Goal: Book appointment/travel/reservation

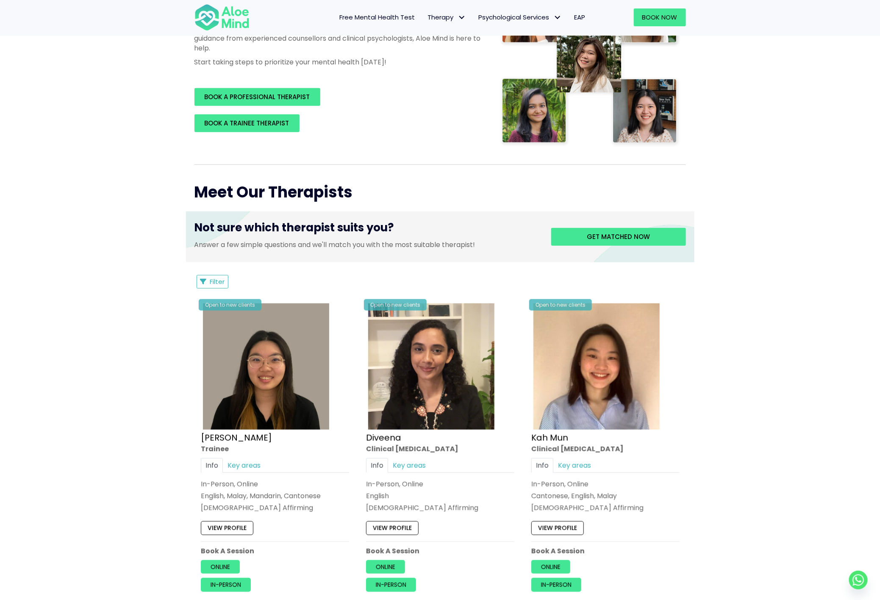
scroll to position [179, 0]
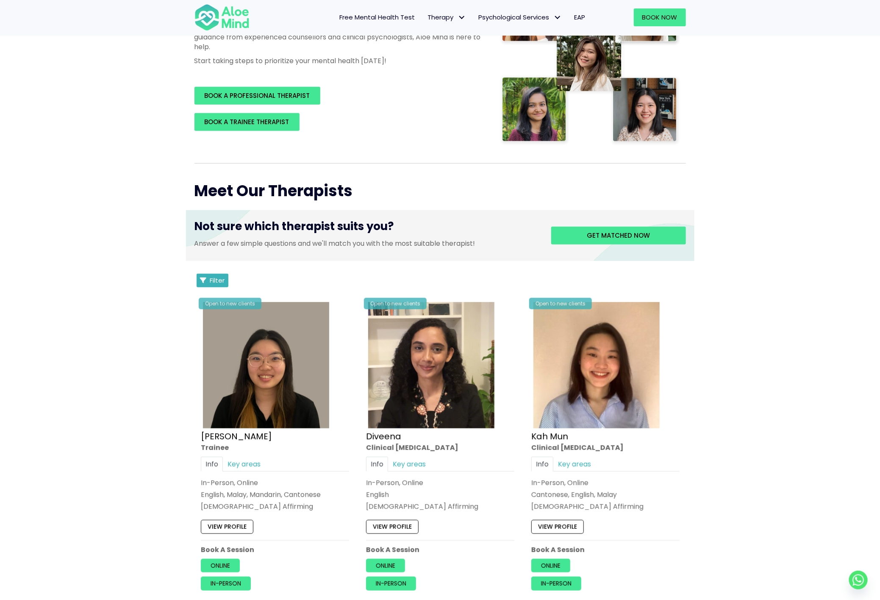
click at [214, 275] on button "Filter" at bounding box center [213, 281] width 32 height 14
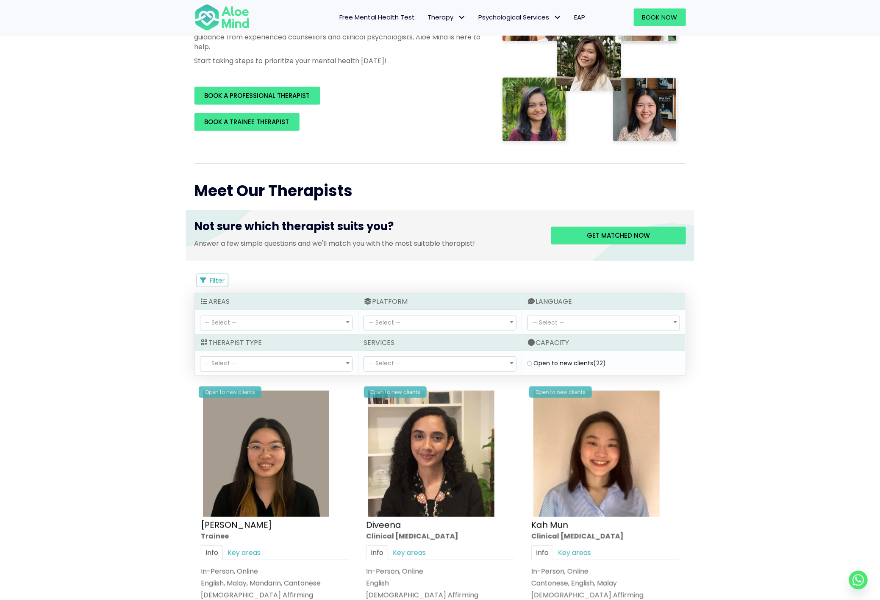
click at [537, 366] on label "Open to new clients (22)" at bounding box center [570, 363] width 72 height 8
click at [532, 366] on clients "Open to new clients (22)" at bounding box center [530, 364] width 4 height 6
checkbox clients "true"
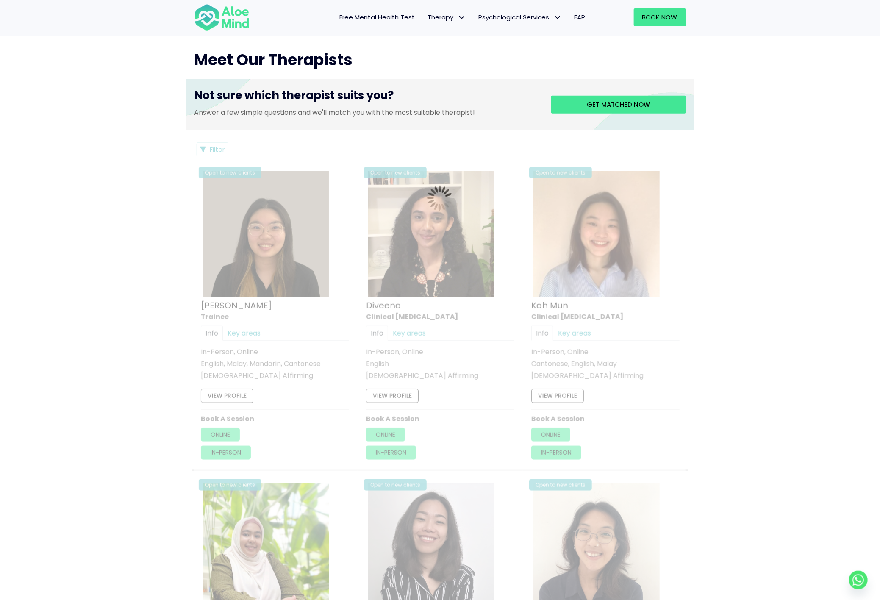
scroll to position [309, 0]
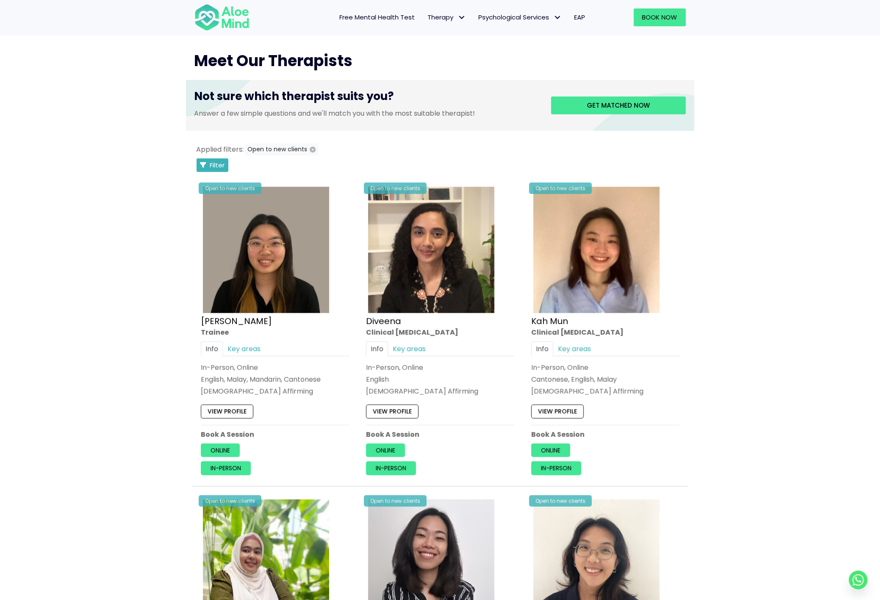
click at [218, 165] on span "Filter" at bounding box center [217, 165] width 15 height 9
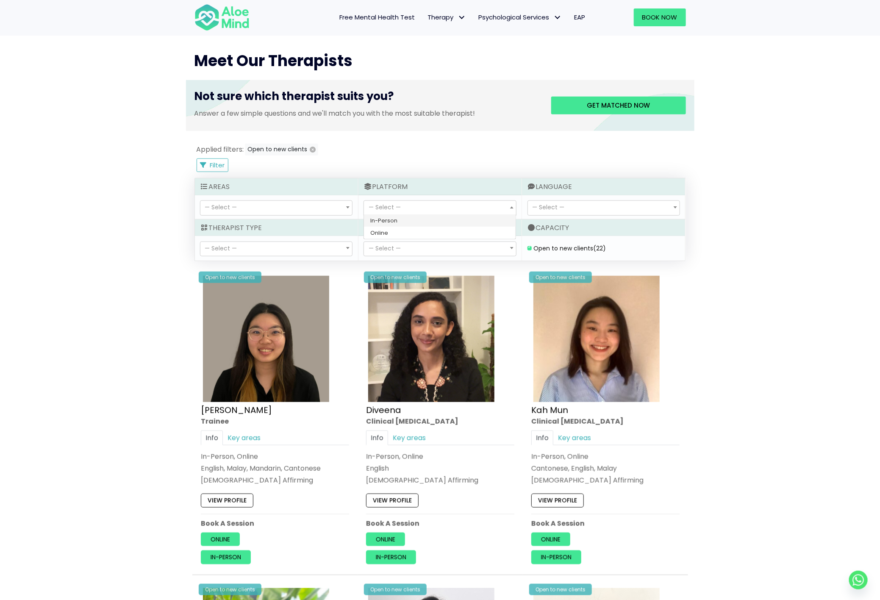
click at [428, 206] on span "— Select —" at bounding box center [440, 208] width 152 height 14
click at [401, 249] on span "— Select —" at bounding box center [440, 249] width 152 height 14
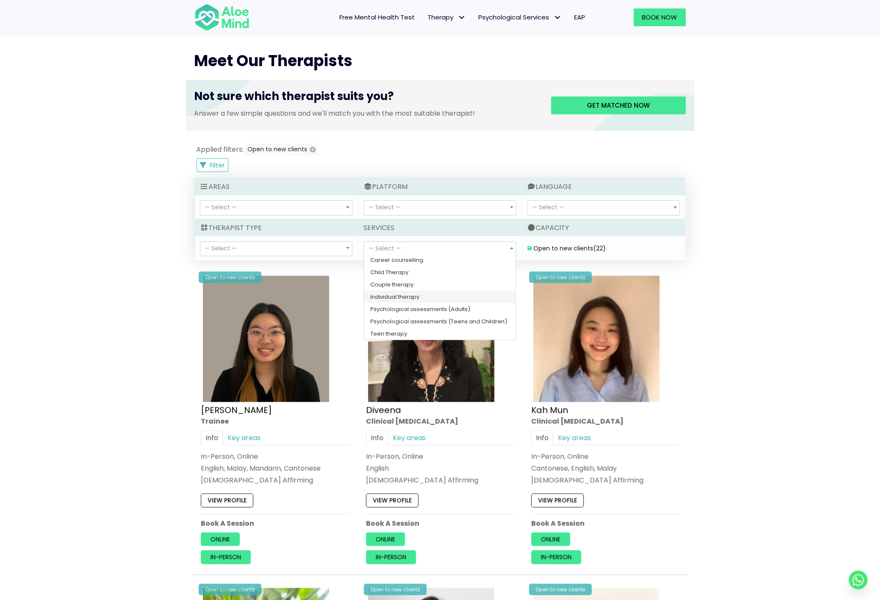
scroll to position [18, 0]
select select "182"
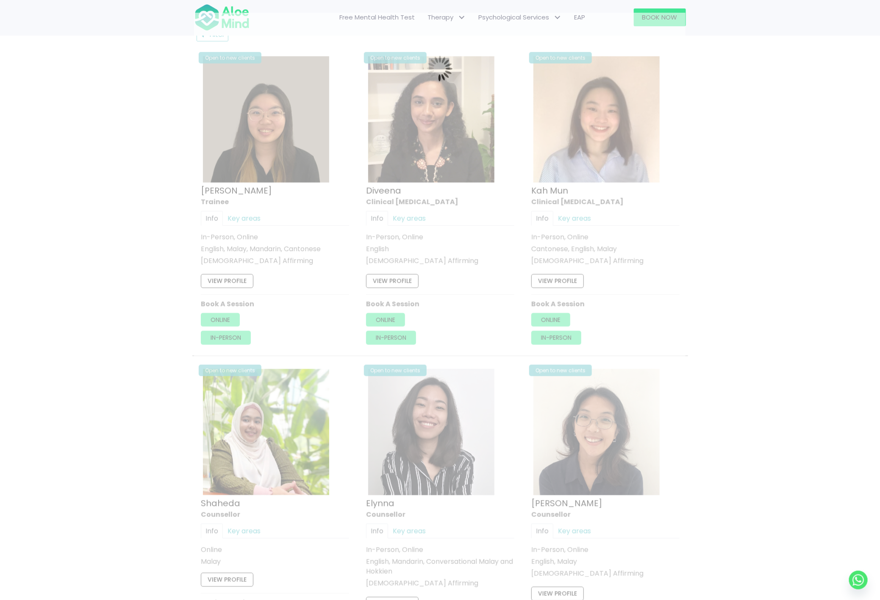
scroll to position [453, 0]
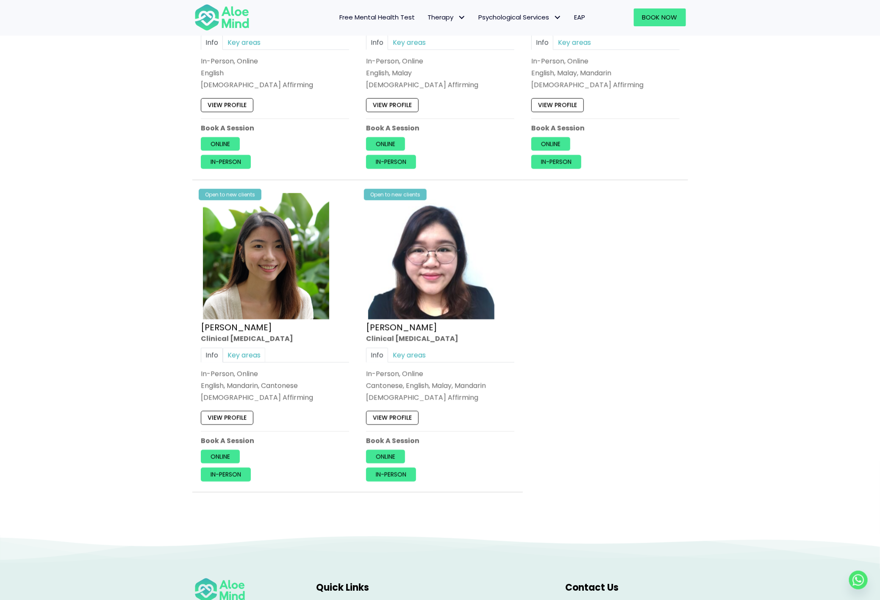
scroll to position [619, 0]
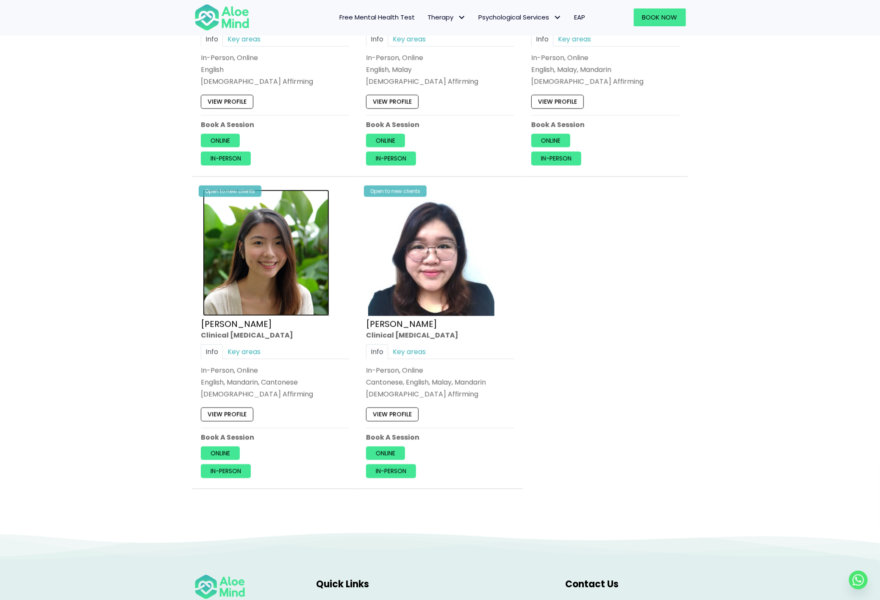
click at [272, 257] on img at bounding box center [266, 253] width 126 height 126
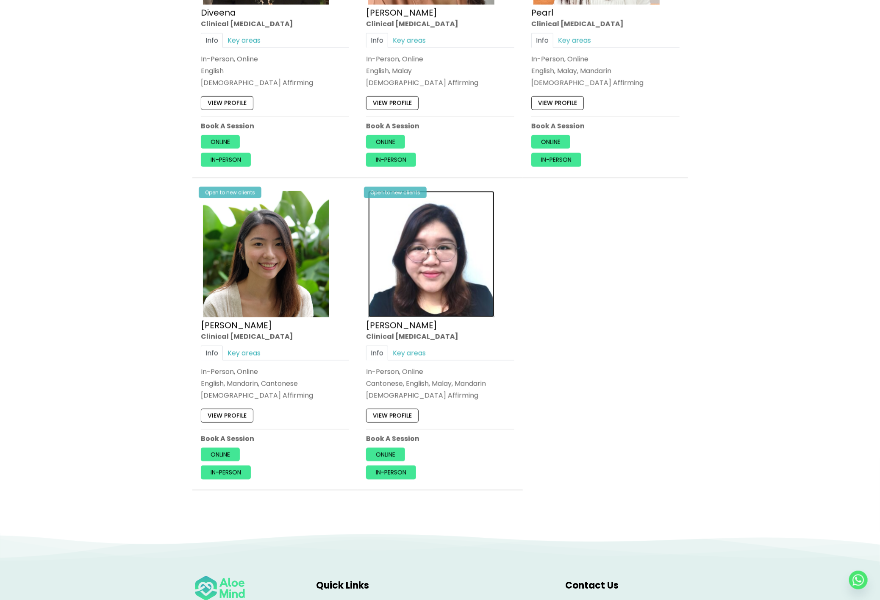
click at [403, 310] on img at bounding box center [431, 254] width 126 height 126
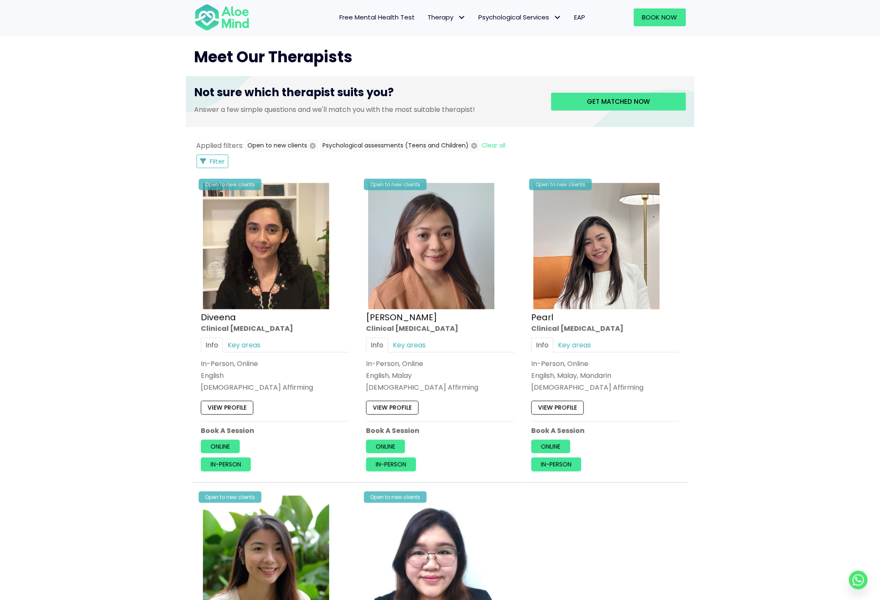
scroll to position [429, 0]
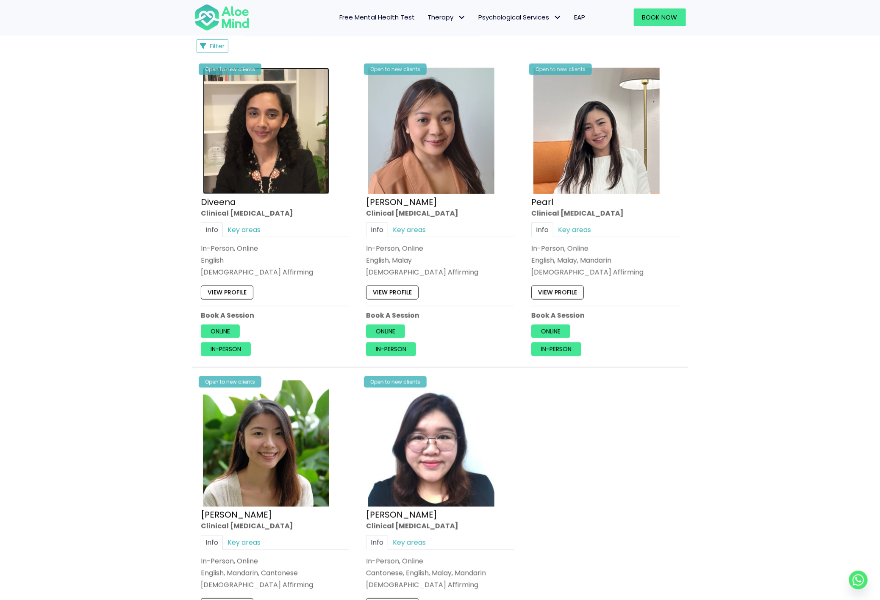
click at [245, 181] on img at bounding box center [266, 131] width 126 height 126
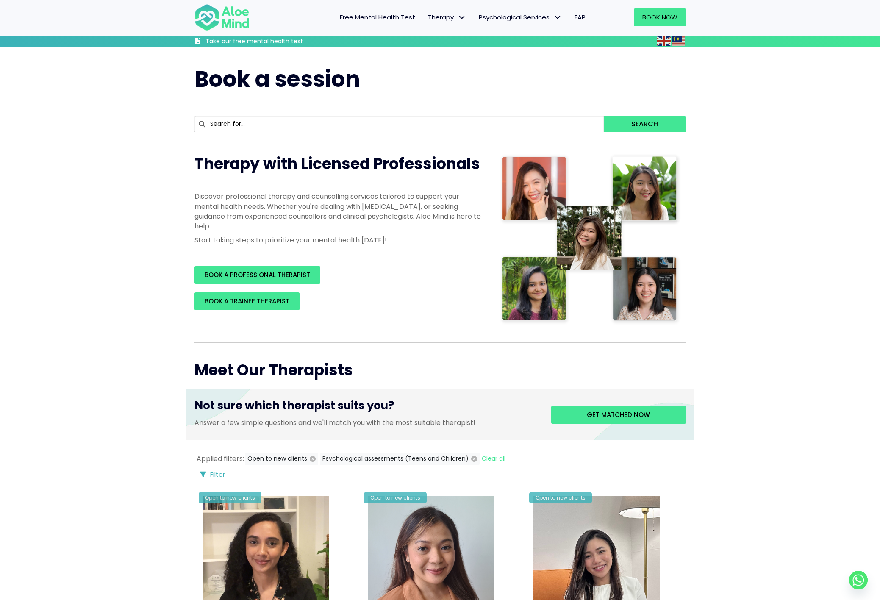
click at [411, 496] on img at bounding box center [431, 559] width 126 height 126
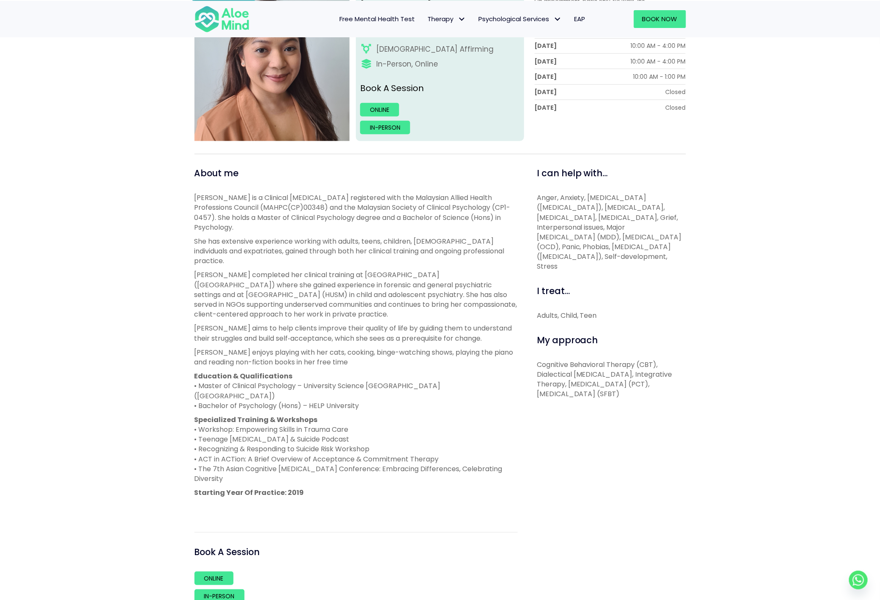
scroll to position [127, 0]
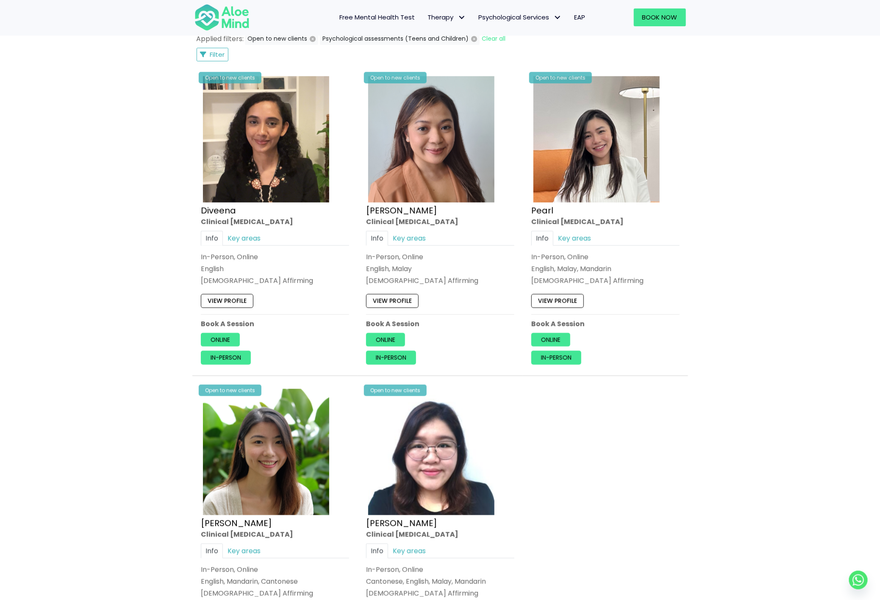
scroll to position [481, 0]
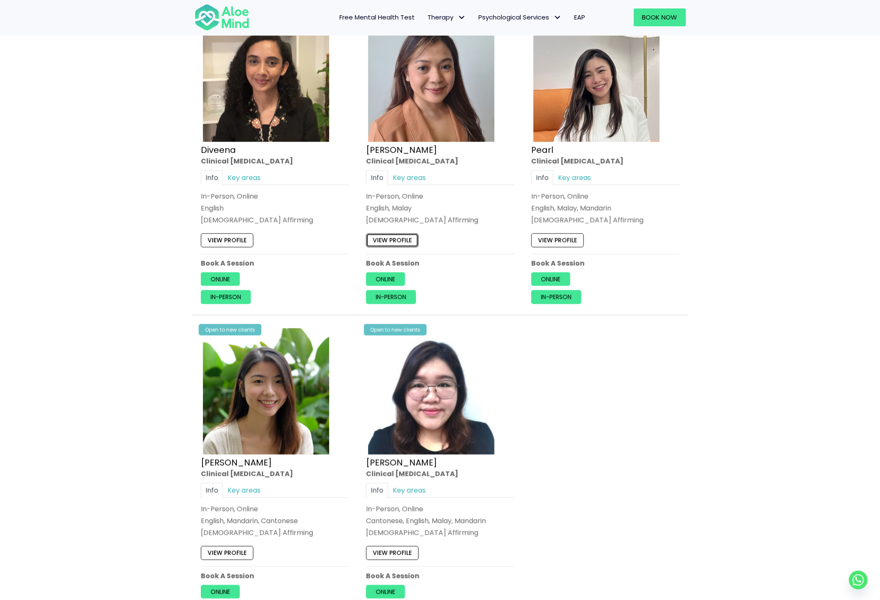
click at [386, 239] on link "View profile" at bounding box center [392, 241] width 53 height 14
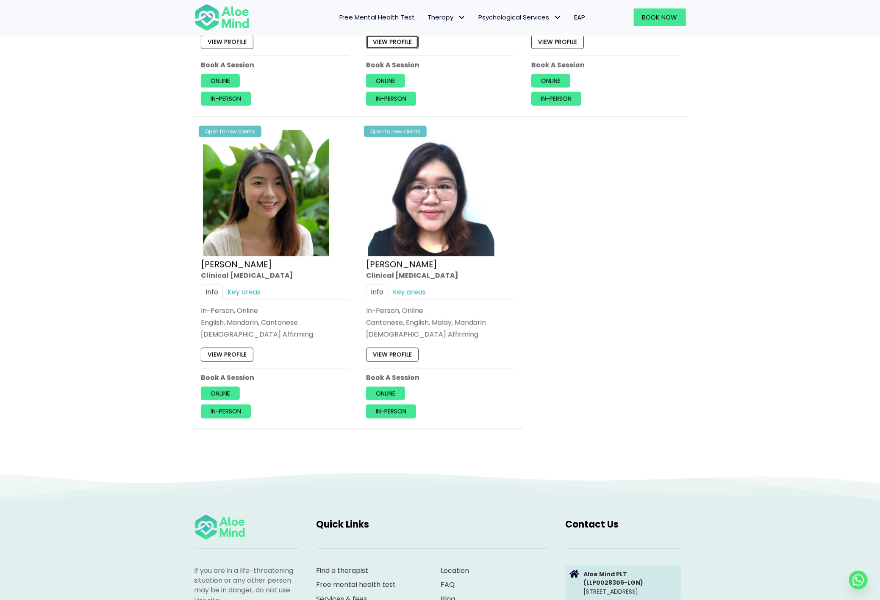
scroll to position [679, 0]
click at [387, 411] on link "In-person" at bounding box center [391, 411] width 50 height 14
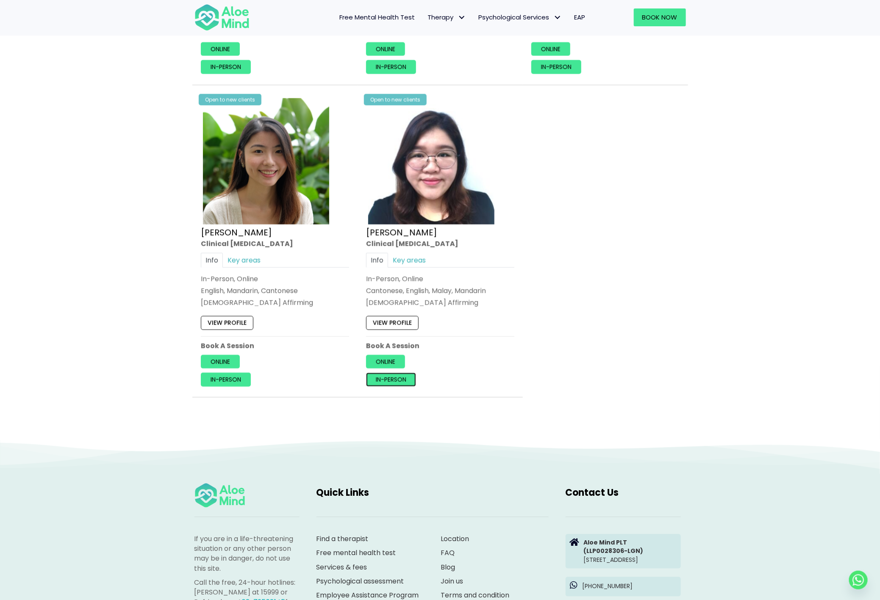
scroll to position [719, 0]
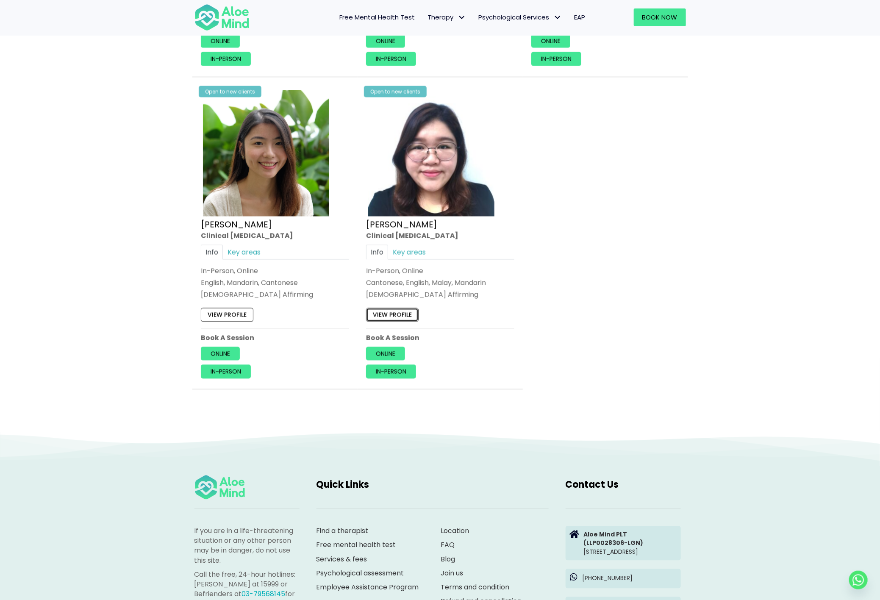
click at [403, 314] on link "View profile" at bounding box center [392, 315] width 53 height 14
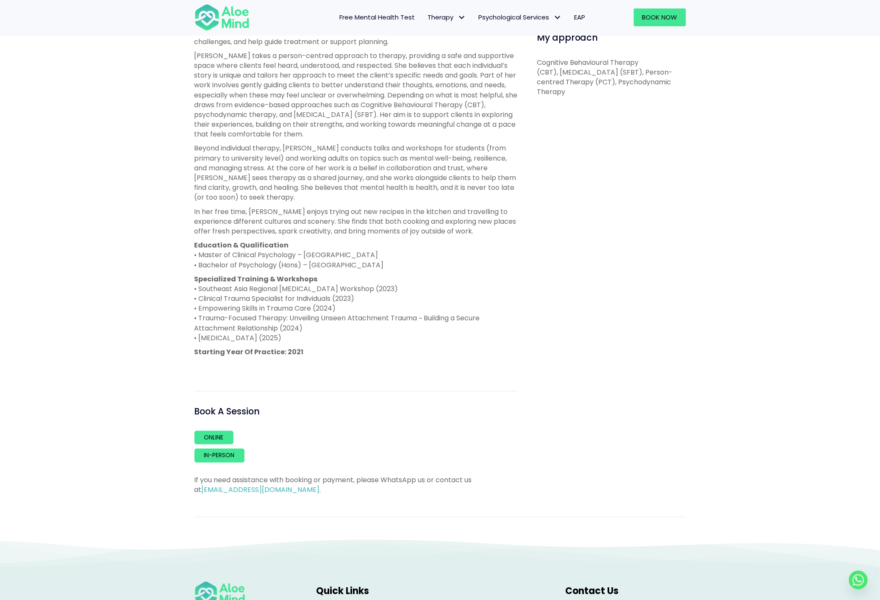
scroll to position [453, 0]
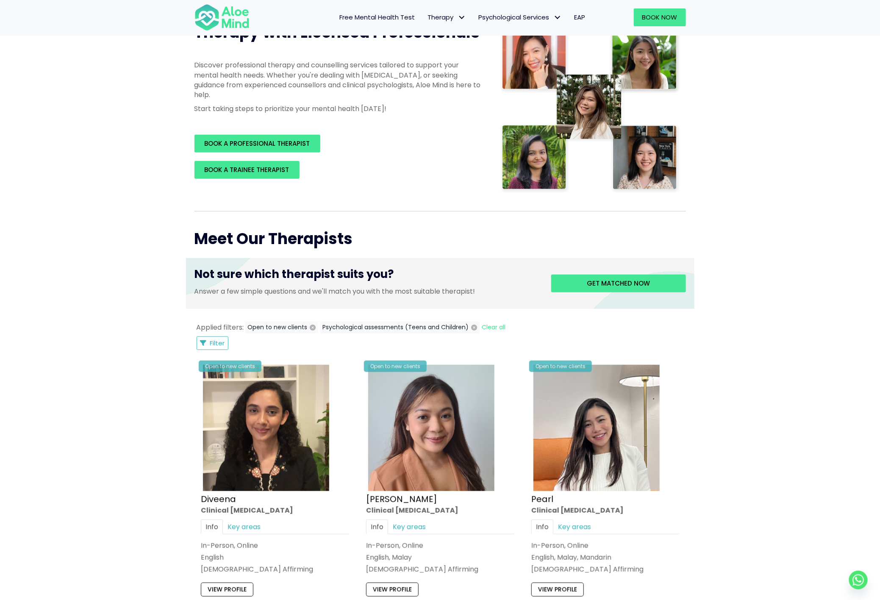
scroll to position [131, 0]
click at [470, 322] on button "Psychological assessments (Teens and Children)" at bounding box center [400, 328] width 160 height 12
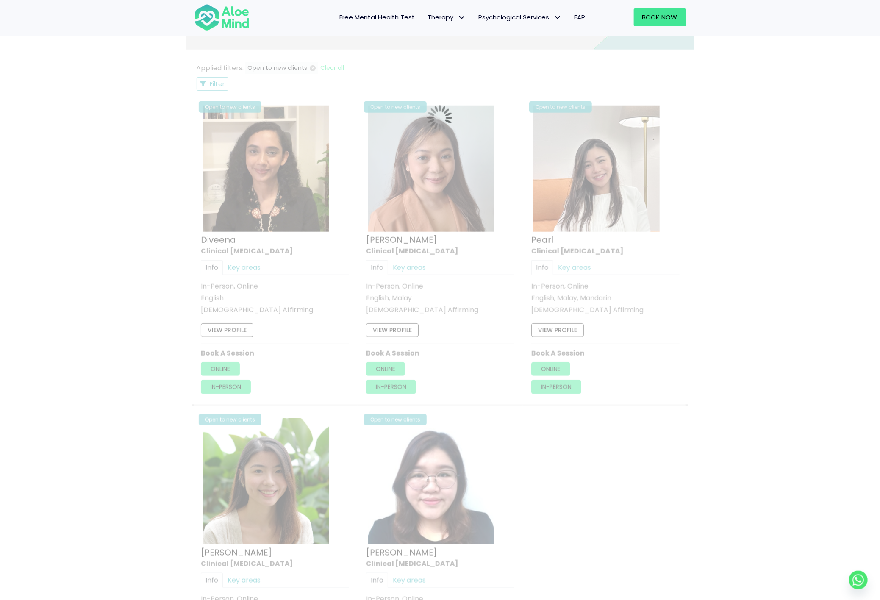
scroll to position [392, 0]
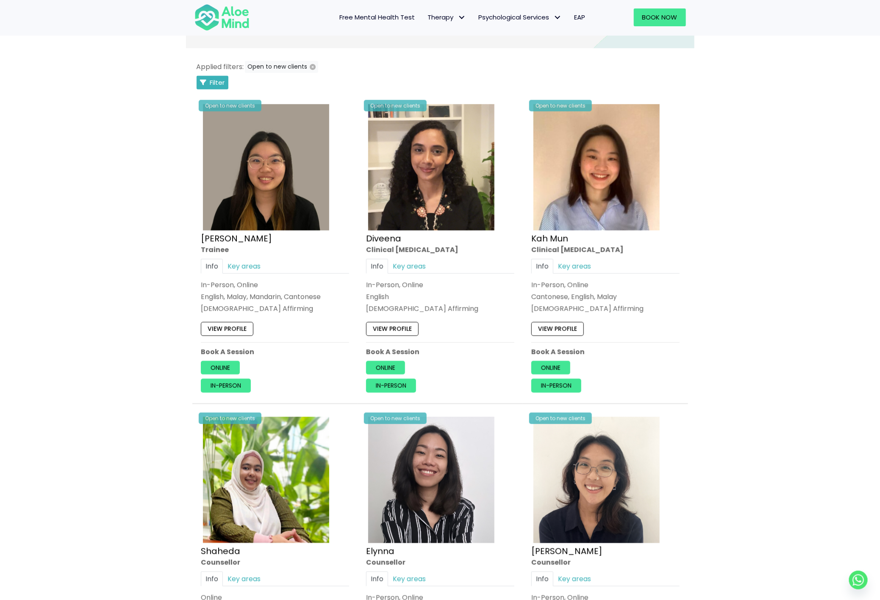
click at [205, 84] on icon "Filter Listings" at bounding box center [203, 82] width 6 height 6
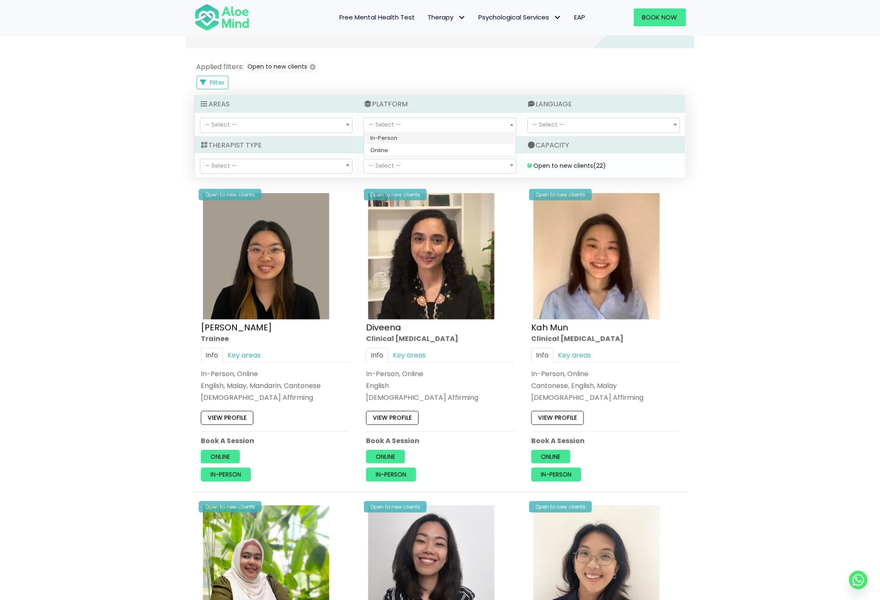
click at [472, 130] on span "— Select —" at bounding box center [440, 125] width 152 height 14
click at [435, 167] on span "— Select —" at bounding box center [440, 166] width 152 height 14
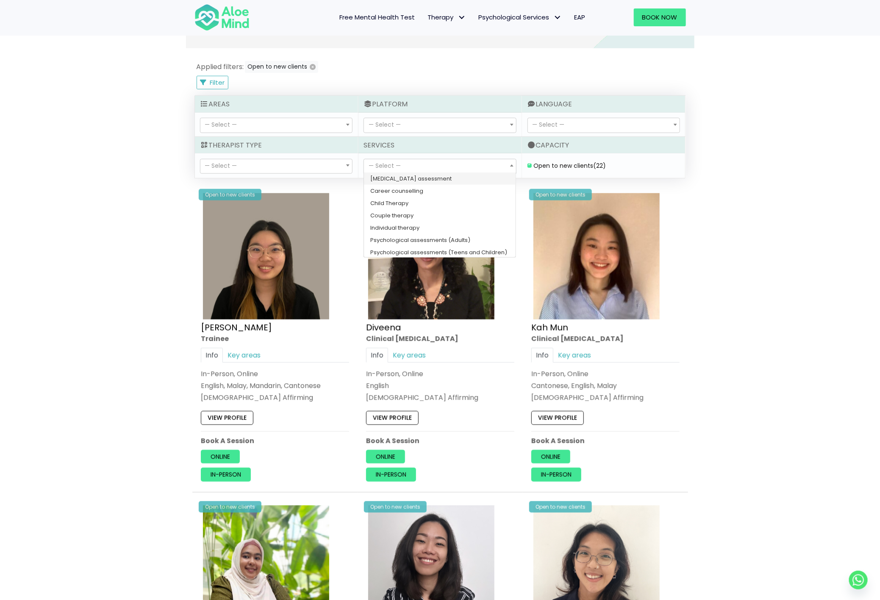
select select "150"
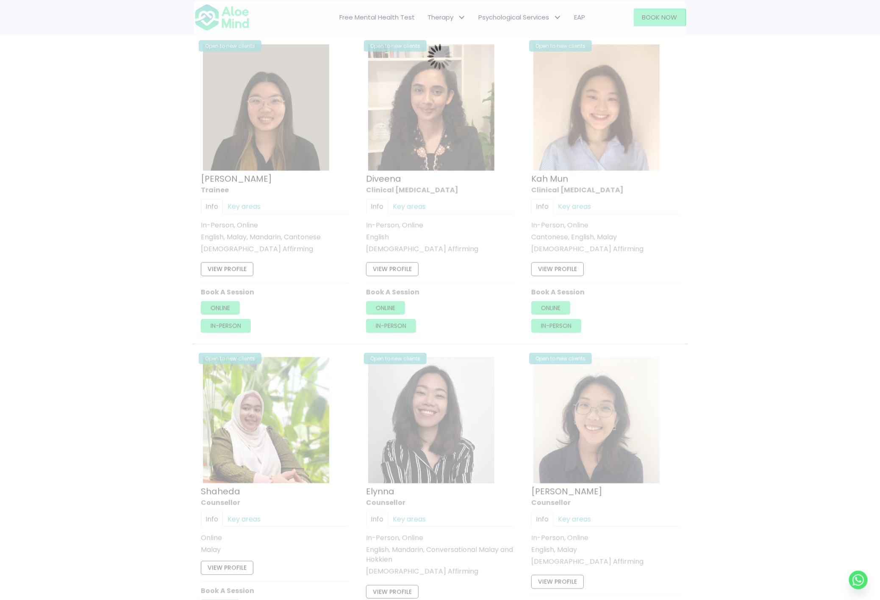
scroll to position [453, 0]
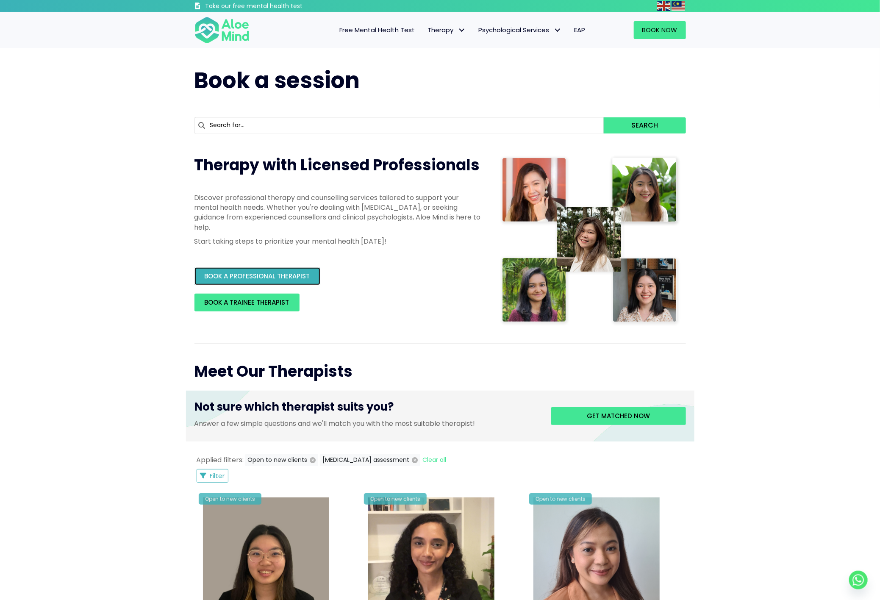
click at [292, 268] on link "BOOK A PROFESSIONAL THERAPIST" at bounding box center [258, 276] width 126 height 18
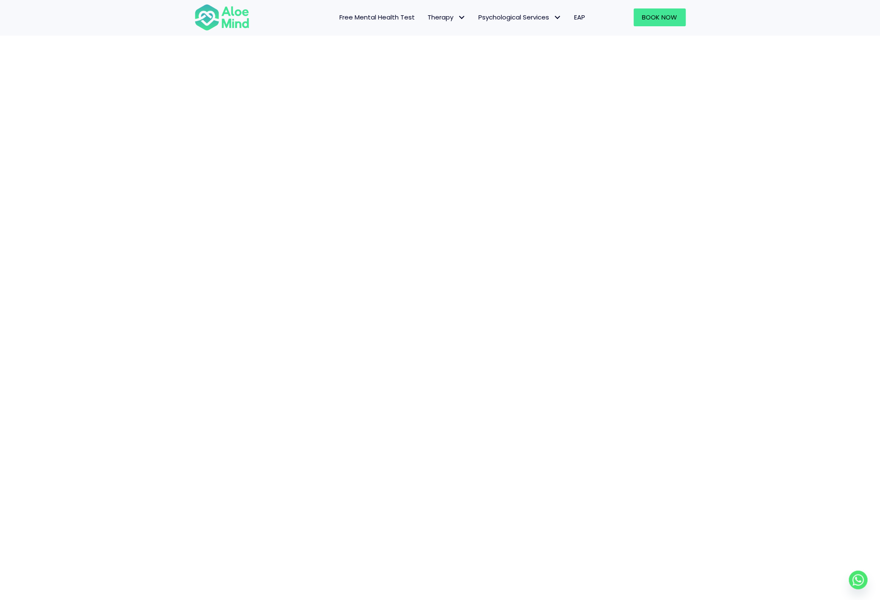
scroll to position [197, 0]
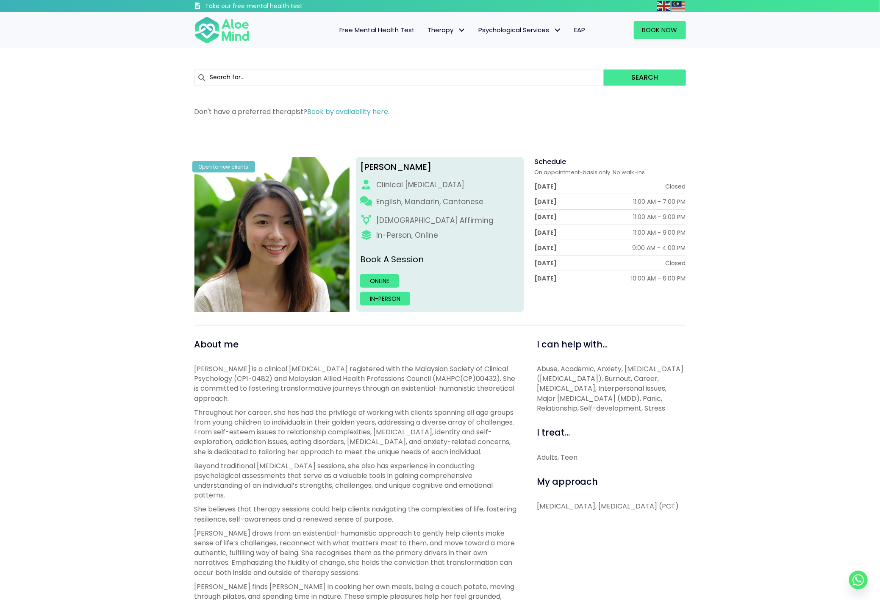
click at [400, 291] on div "Online In-person" at bounding box center [440, 290] width 160 height 32
click at [399, 294] on link "In-person" at bounding box center [385, 299] width 50 height 14
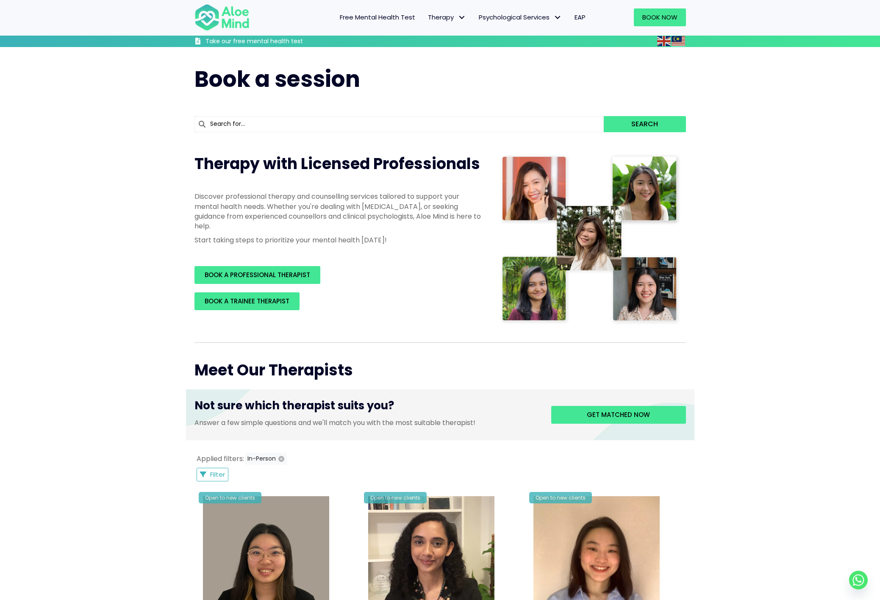
scroll to position [102, 0]
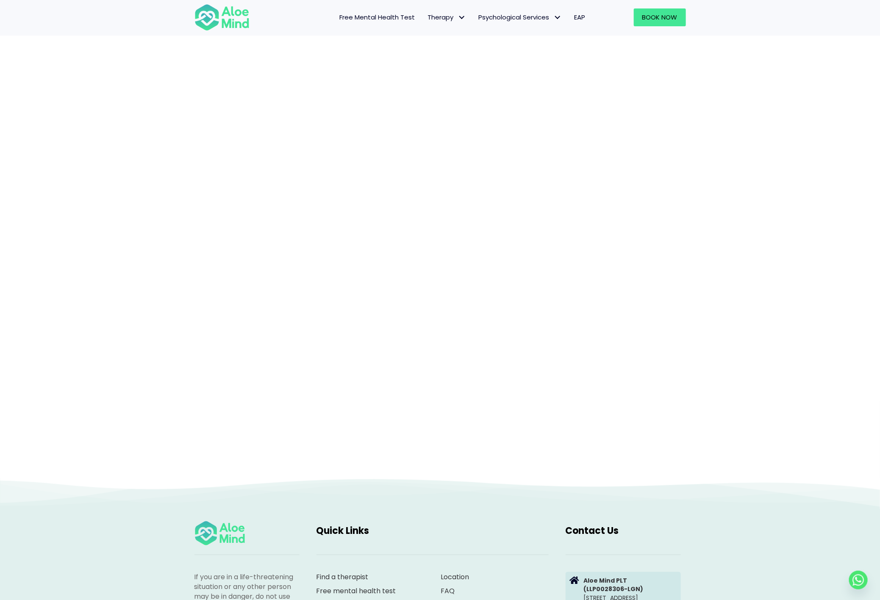
scroll to position [136, 0]
